Goal: Information Seeking & Learning: Learn about a topic

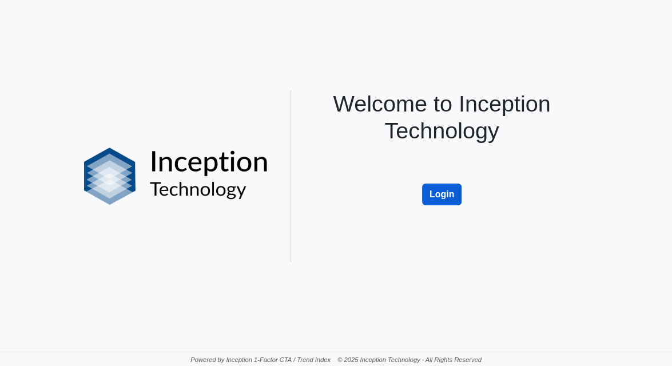
click at [445, 193] on button "Login" at bounding box center [442, 195] width 40 height 22
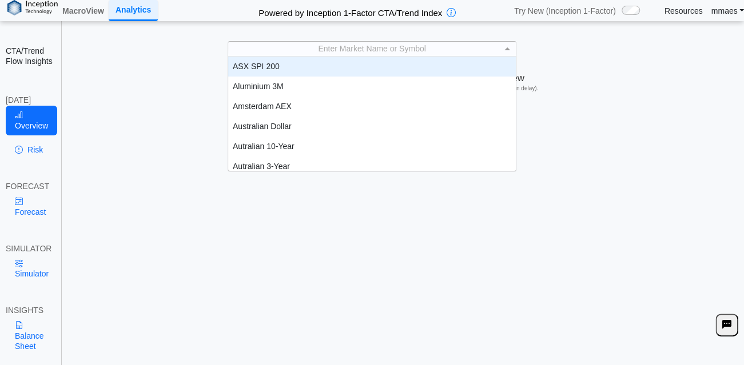
scroll to position [1, 0]
click at [362, 55] on div "Enter Market Name or Symbol" at bounding box center [371, 48] width 287 height 14
type input "*****"
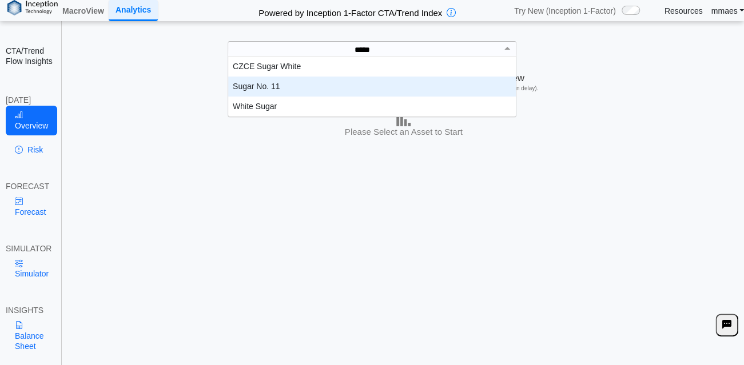
click at [268, 83] on div "Sugar No. 11" at bounding box center [372, 87] width 288 height 20
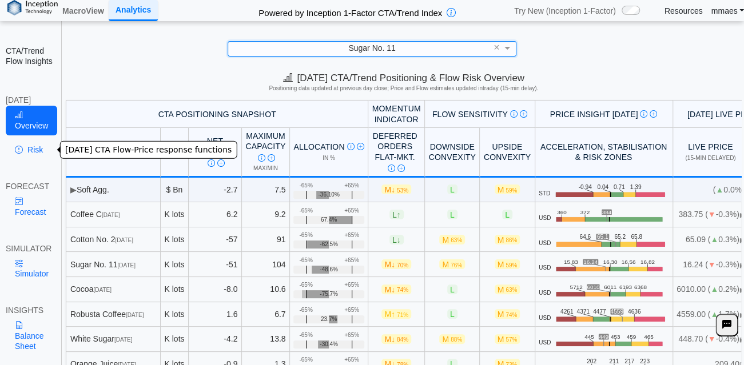
click at [16, 154] on icon at bounding box center [19, 149] width 8 height 9
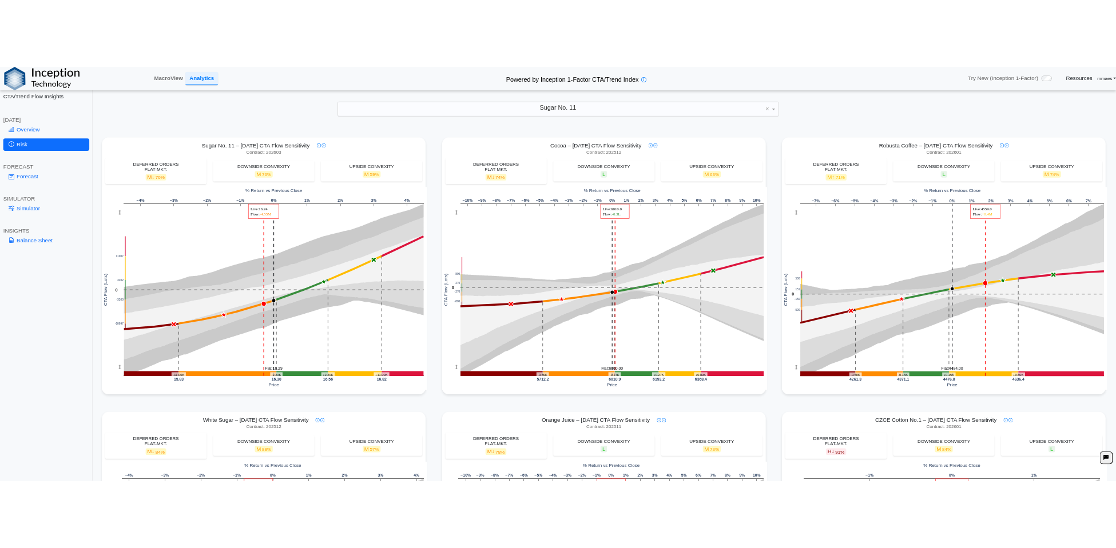
scroll to position [495, 0]
